Goal: Task Accomplishment & Management: Manage account settings

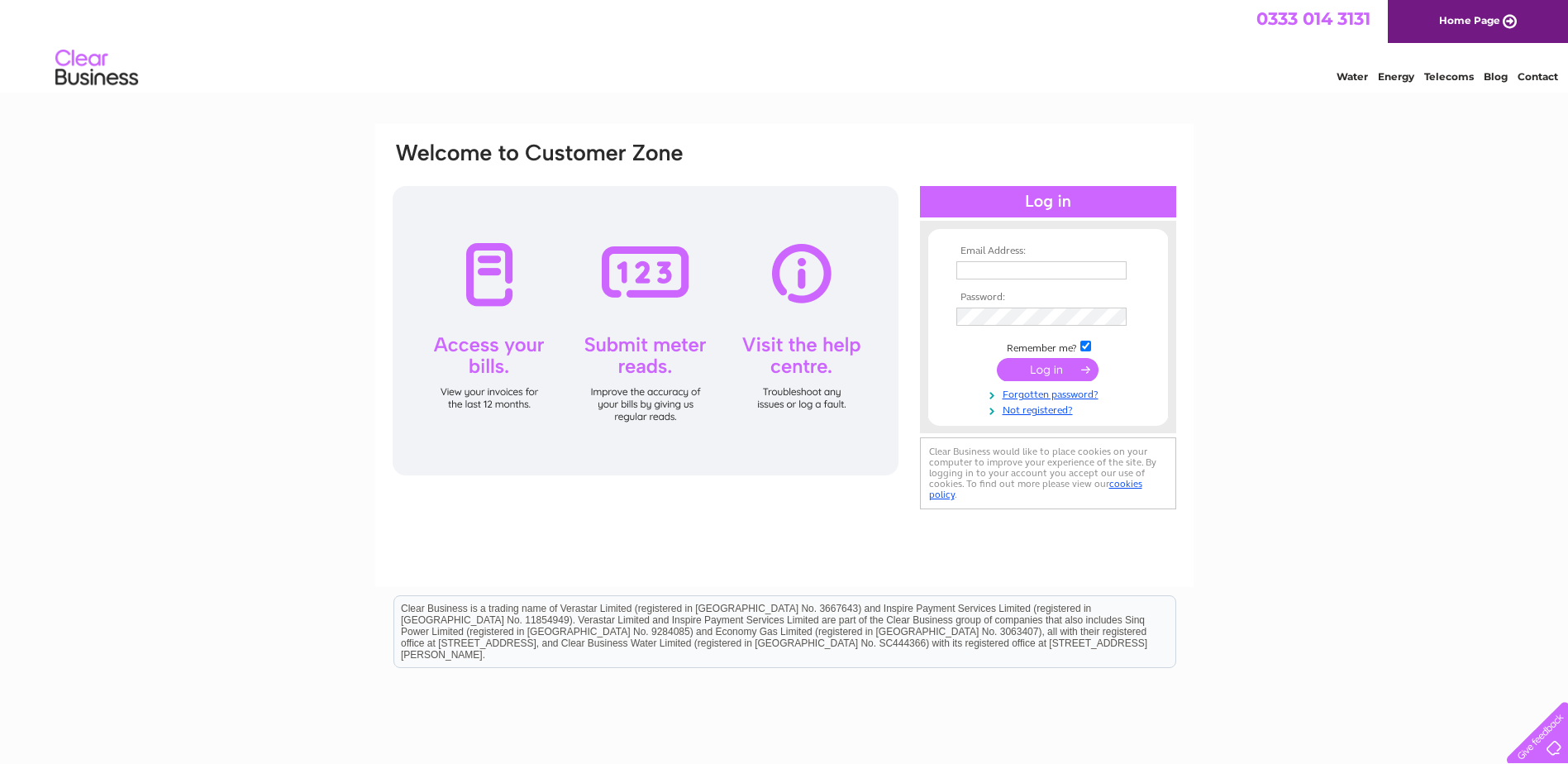
type input "kieran@ppspowdercoating.co.uk"
click at [1051, 369] on input "submit" at bounding box center [1047, 369] width 102 height 23
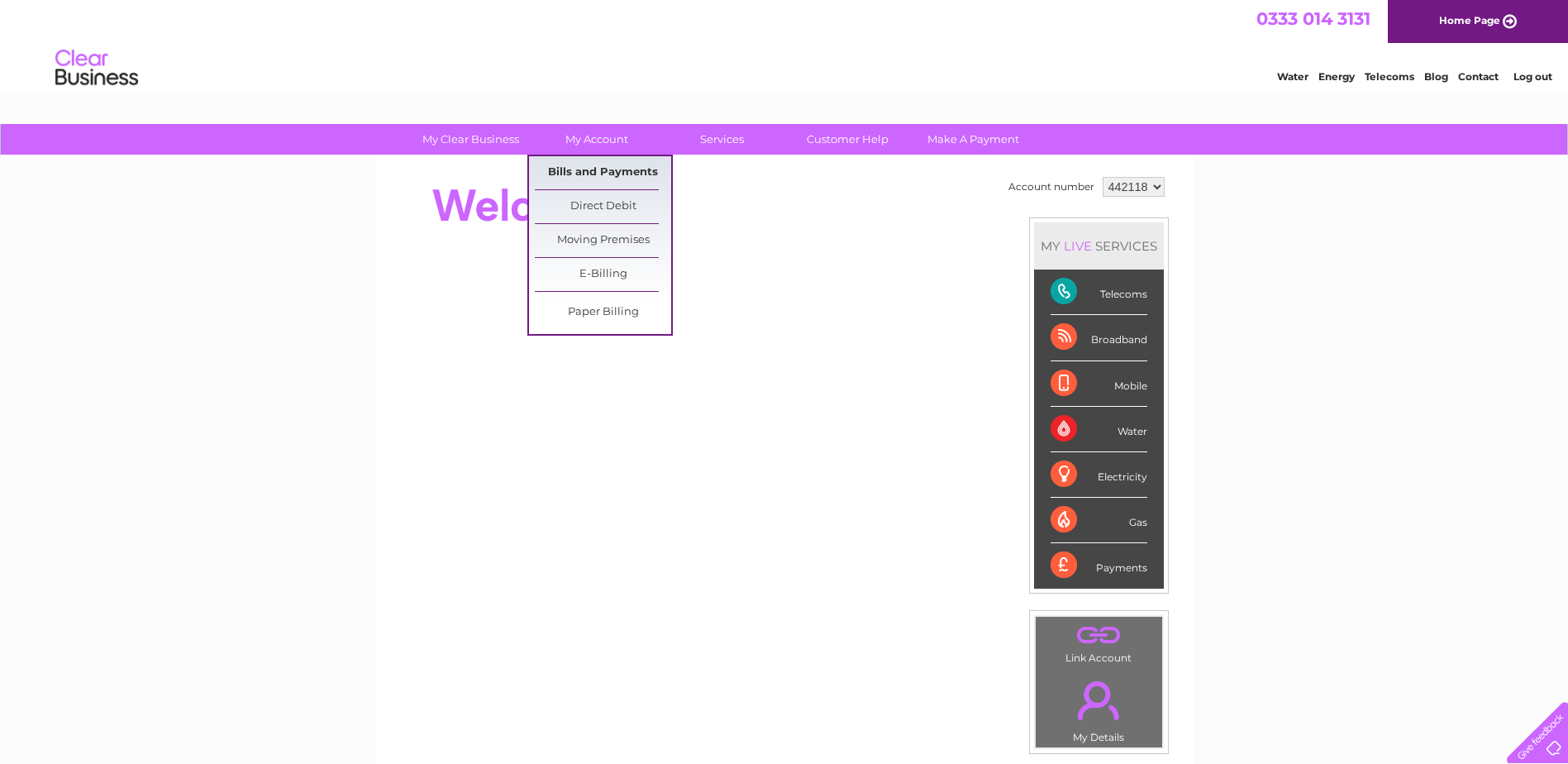
click at [579, 174] on link "Bills and Payments" at bounding box center [603, 172] width 136 height 33
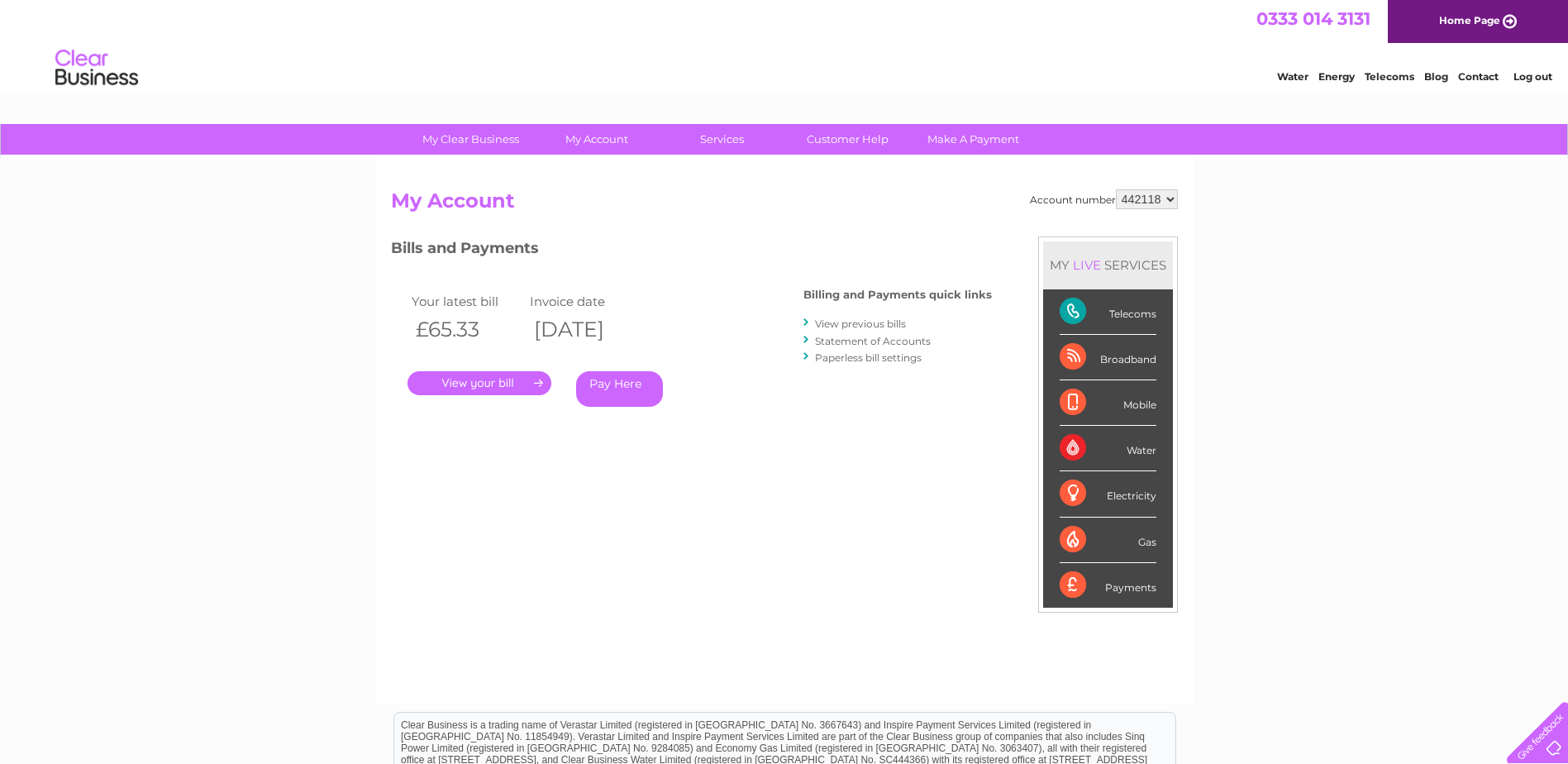
click at [526, 385] on link "." at bounding box center [479, 382] width 143 height 24
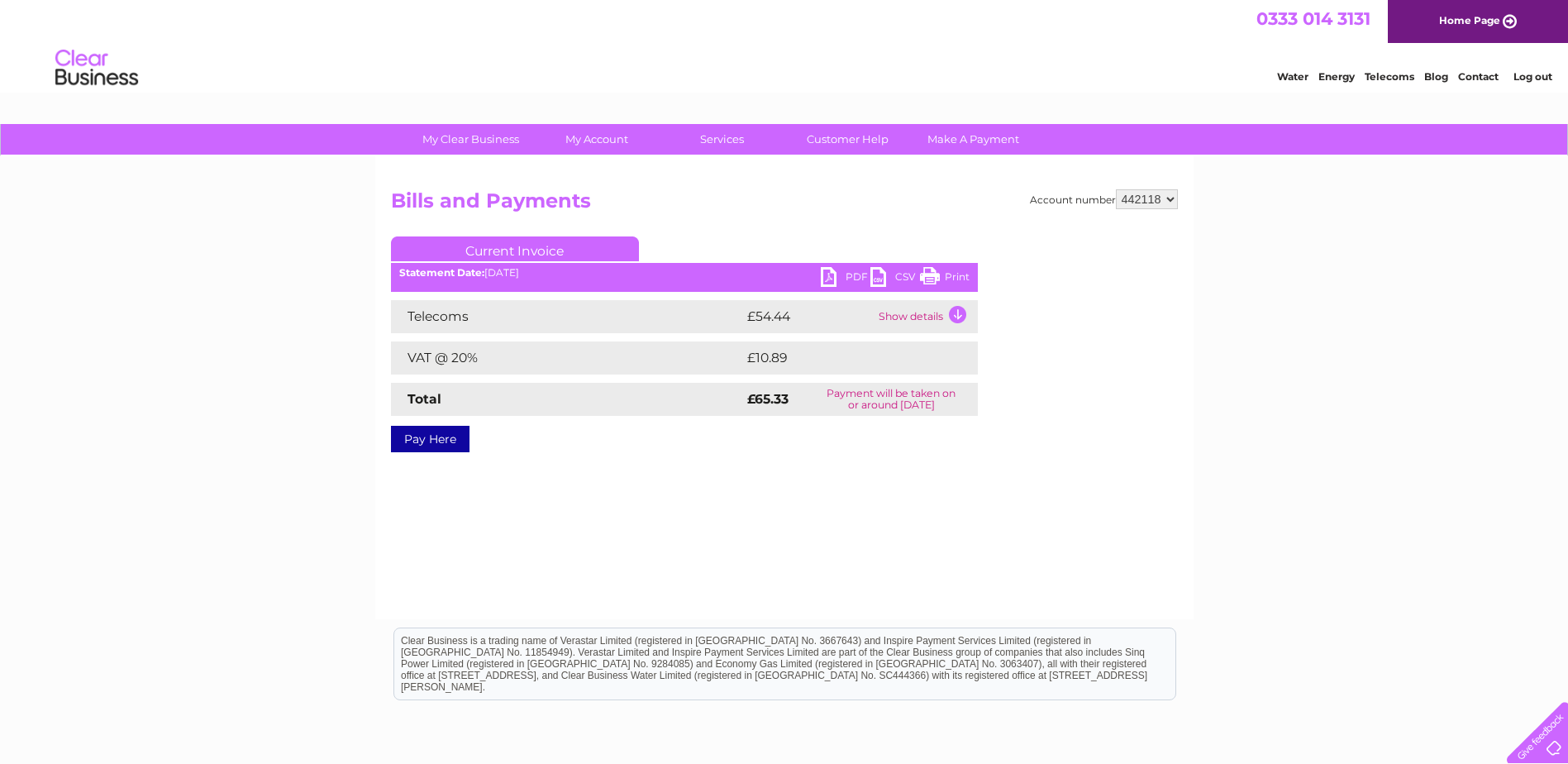
click at [931, 272] on link "Print" at bounding box center [945, 279] width 50 height 24
